Goal: Information Seeking & Learning: Check status

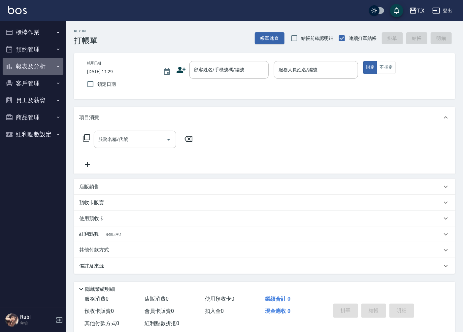
click at [44, 70] on button "報表及分析" at bounding box center [33, 66] width 61 height 17
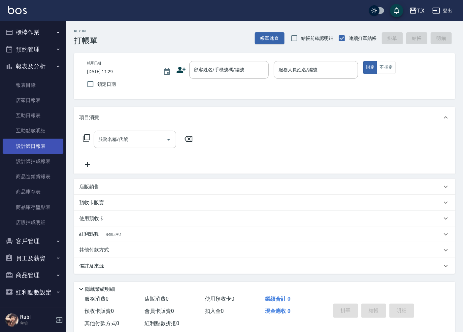
click at [40, 148] on link "設計師日報表" at bounding box center [33, 146] width 61 height 15
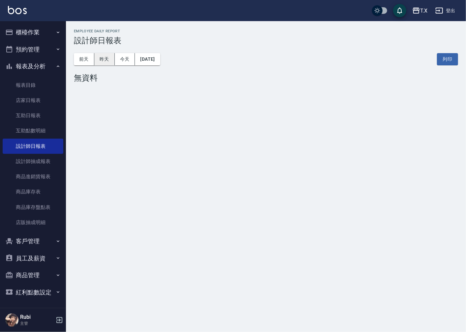
click at [107, 60] on button "昨天" at bounding box center [104, 59] width 20 height 12
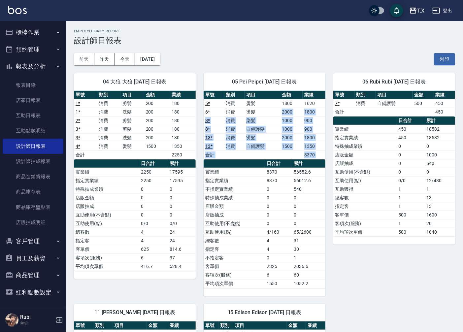
drag, startPoint x: 258, startPoint y: 114, endPoint x: 252, endPoint y: 187, distance: 73.5
click at [259, 178] on div "單號 類別 項目 金額 業績 5 * 消費 燙髮 1800 1620 6 * 消費 燙髮 2000 1800 8 * 消費 染髮 1000 900 8 * 消…" at bounding box center [265, 189] width 122 height 197
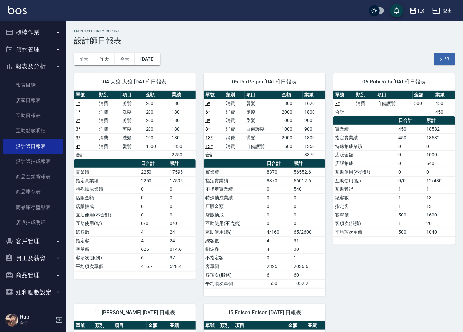
drag, startPoint x: 239, startPoint y: 206, endPoint x: 228, endPoint y: 197, distance: 14.3
click at [228, 197] on tbody "實業績 8370 56552.6 指定實業績 8370 56012.6 不指定實業績 0 540 特殊抽成業績 0 0 店販金額 0 0 店販抽成 0 0 互…" at bounding box center [265, 228] width 122 height 120
drag, startPoint x: 225, startPoint y: 179, endPoint x: 229, endPoint y: 164, distance: 15.6
click at [229, 168] on tbody "實業績 8370 56552.6 指定實業績 8370 56012.6 不指定實業績 0 540 特殊抽成業績 0 0 店販金額 0 0 店販抽成 0 0 互…" at bounding box center [265, 228] width 122 height 120
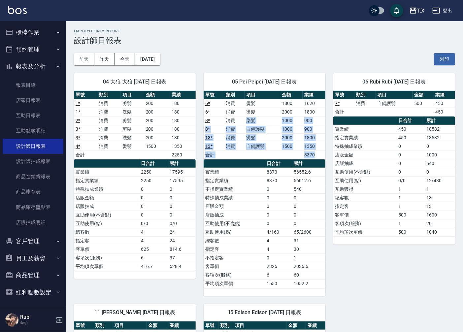
drag, startPoint x: 240, startPoint y: 124, endPoint x: 273, endPoint y: 183, distance: 66.9
click at [271, 176] on div "單號 類別 項目 金額 業績 5 * 消費 燙髮 1800 1620 6 * 消費 燙髮 2000 1800 8 * 消費 染髮 1000 900 8 * 消…" at bounding box center [265, 189] width 122 height 197
click at [273, 185] on td "8370" at bounding box center [278, 180] width 27 height 9
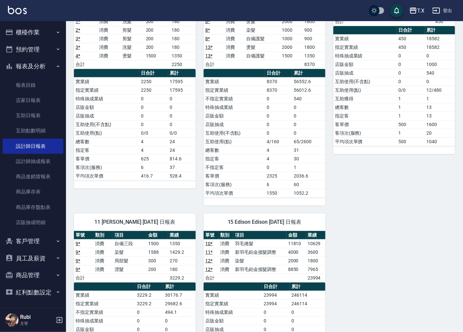
scroll to position [183, 0]
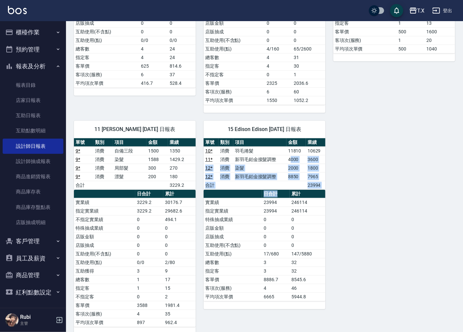
drag, startPoint x: 285, startPoint y: 186, endPoint x: 273, endPoint y: 212, distance: 28.5
click at [281, 199] on div "單號 類別 項目 金額 業績 10 * 消費 羽毛捲髮 11810 10629 11 * 消費 新羽毛鉑金接髮調整 4000 3600 12 * 消費 染髮 …" at bounding box center [265, 219] width 122 height 163
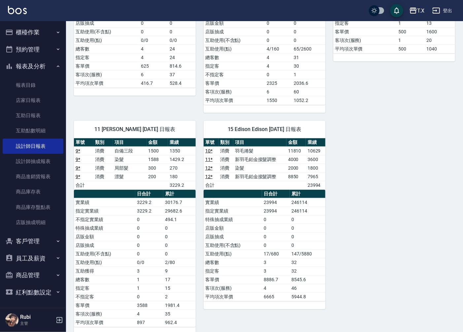
drag, startPoint x: 256, startPoint y: 239, endPoint x: 239, endPoint y: 222, distance: 24.3
click at [251, 231] on tbody "實業績 23994 246114 指定實業績 23994 246114 特殊抽成業績 0 0 店販金額 0 0 店販抽成 0 0 互助使用(不含點) 0 0 …" at bounding box center [265, 249] width 122 height 103
click at [248, 210] on div "單號 類別 項目 金額 業績 10 * 消費 羽毛捲髮 11810 10629 11 * 消費 新羽毛鉑金接髮調整 4000 3600 12 * 消費 染髮 …" at bounding box center [265, 219] width 122 height 163
click at [251, 220] on td "特殊抽成業績" at bounding box center [233, 219] width 58 height 9
